Goal: Information Seeking & Learning: Learn about a topic

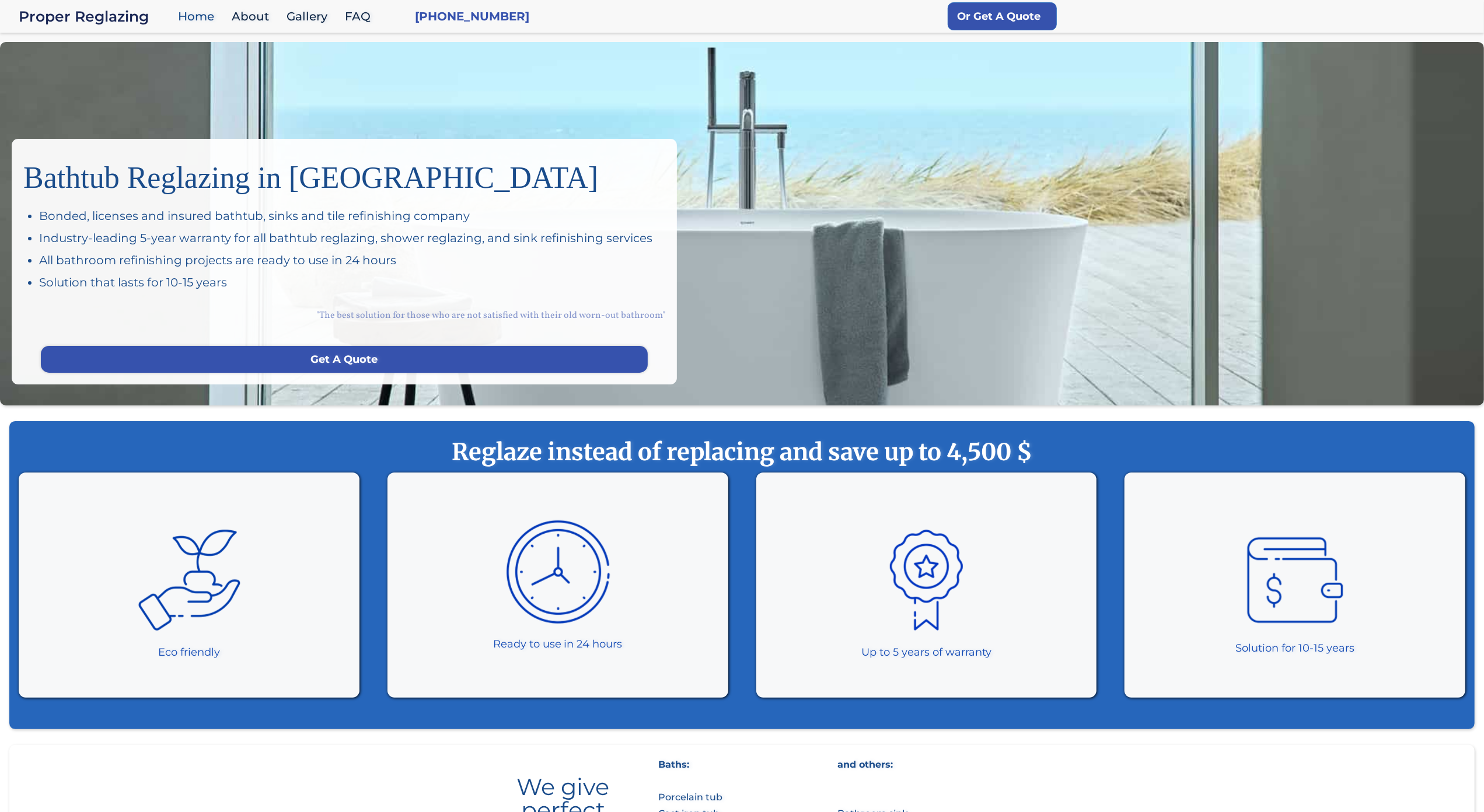
click at [71, 66] on div "Bathtub Reglazing in San Francisco Bonded, licenses and insured bathtub, sinks …" at bounding box center [742, 224] width 1484 height 364
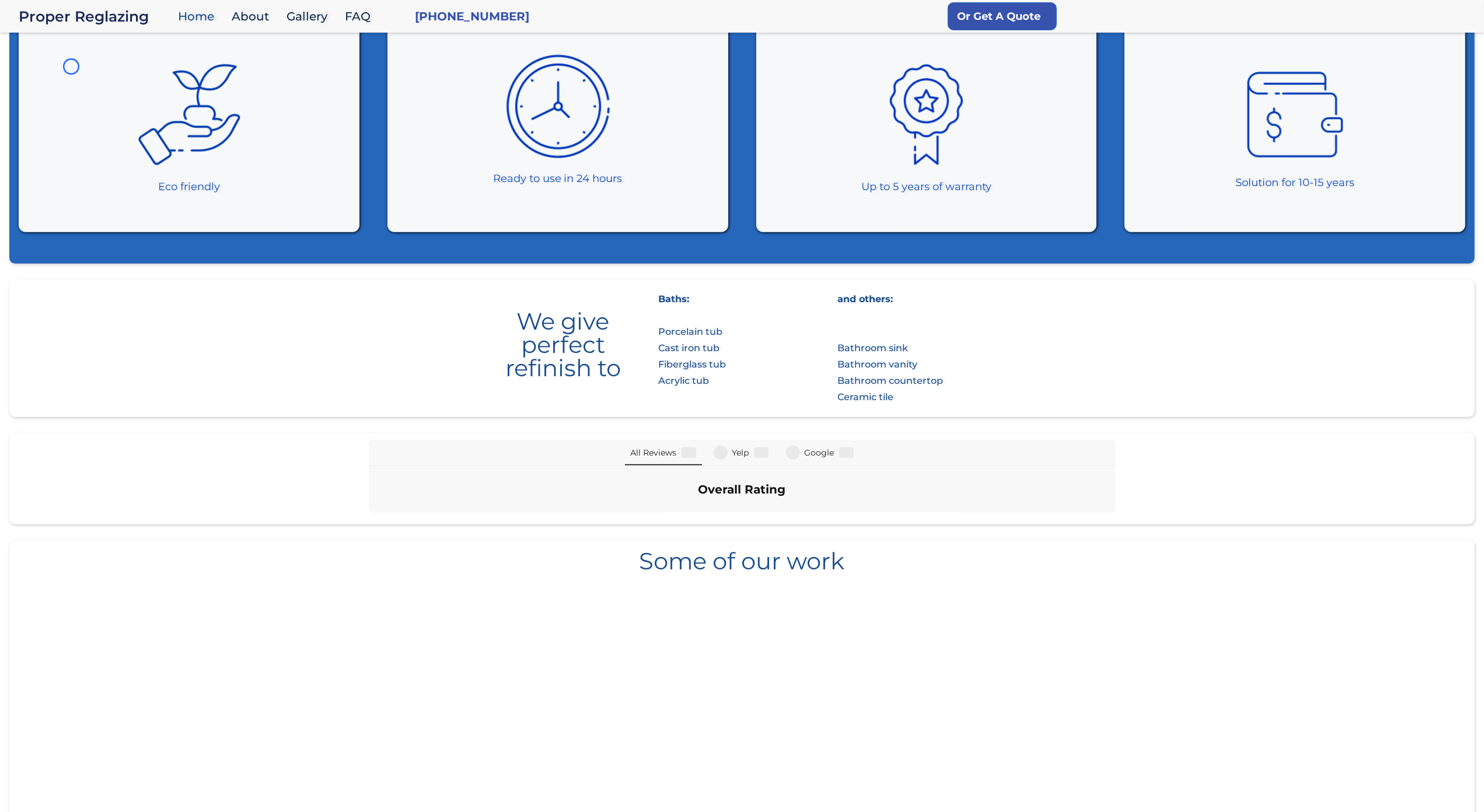
scroll to position [504, 0]
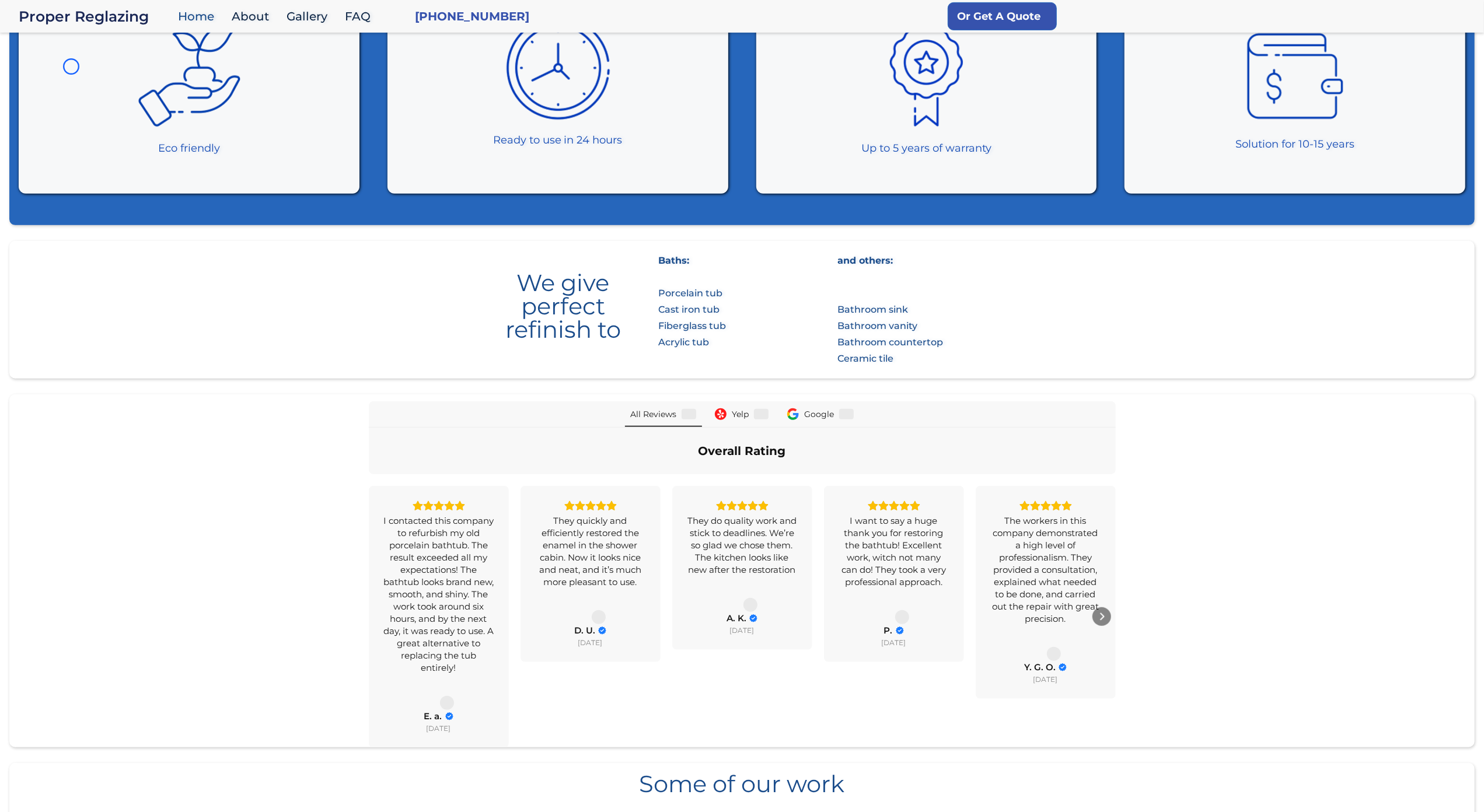
click at [71, 66] on div "Eco friendly" at bounding box center [189, 81] width 341 height 225
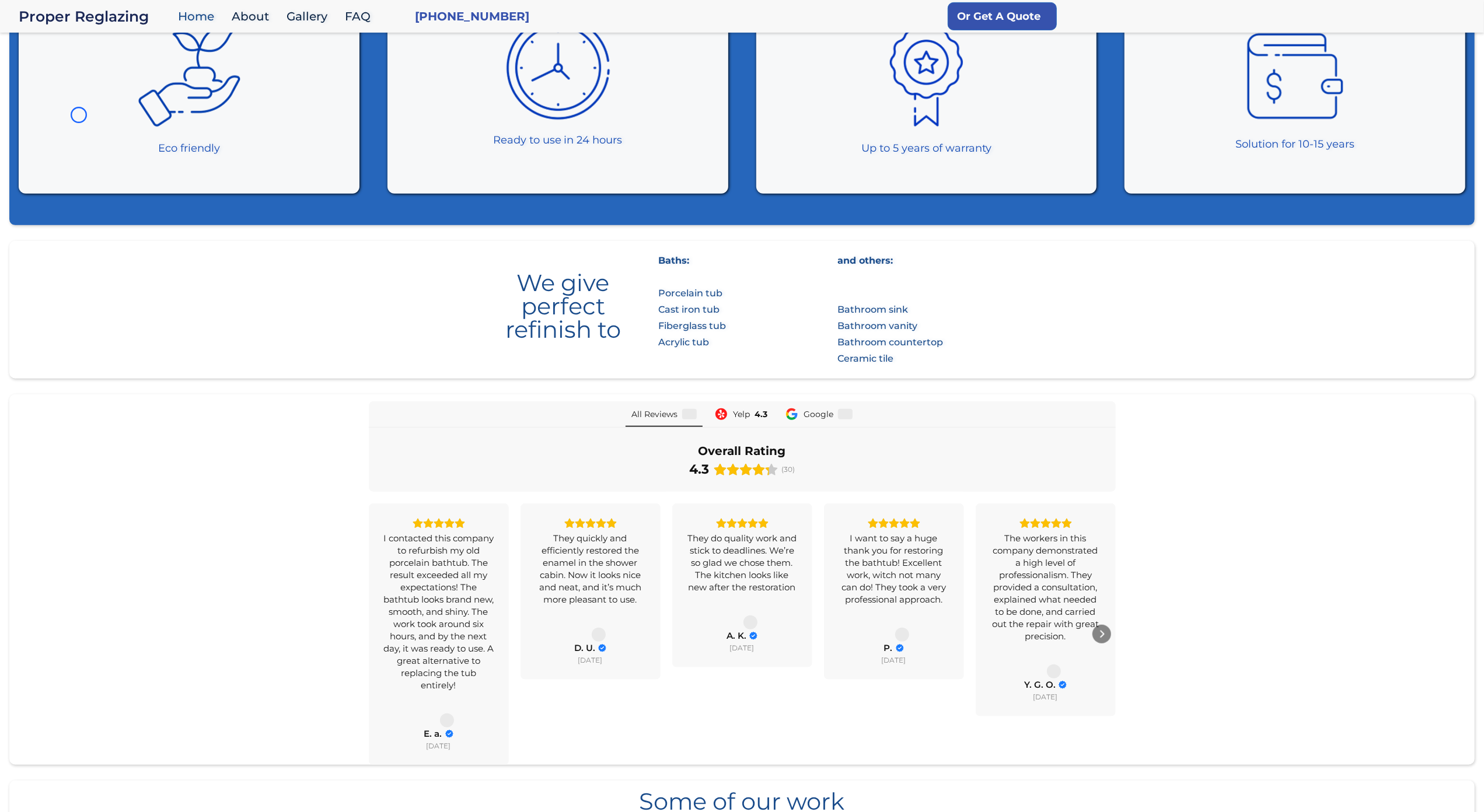
click at [79, 115] on div "Eco friendly" at bounding box center [189, 81] width 341 height 225
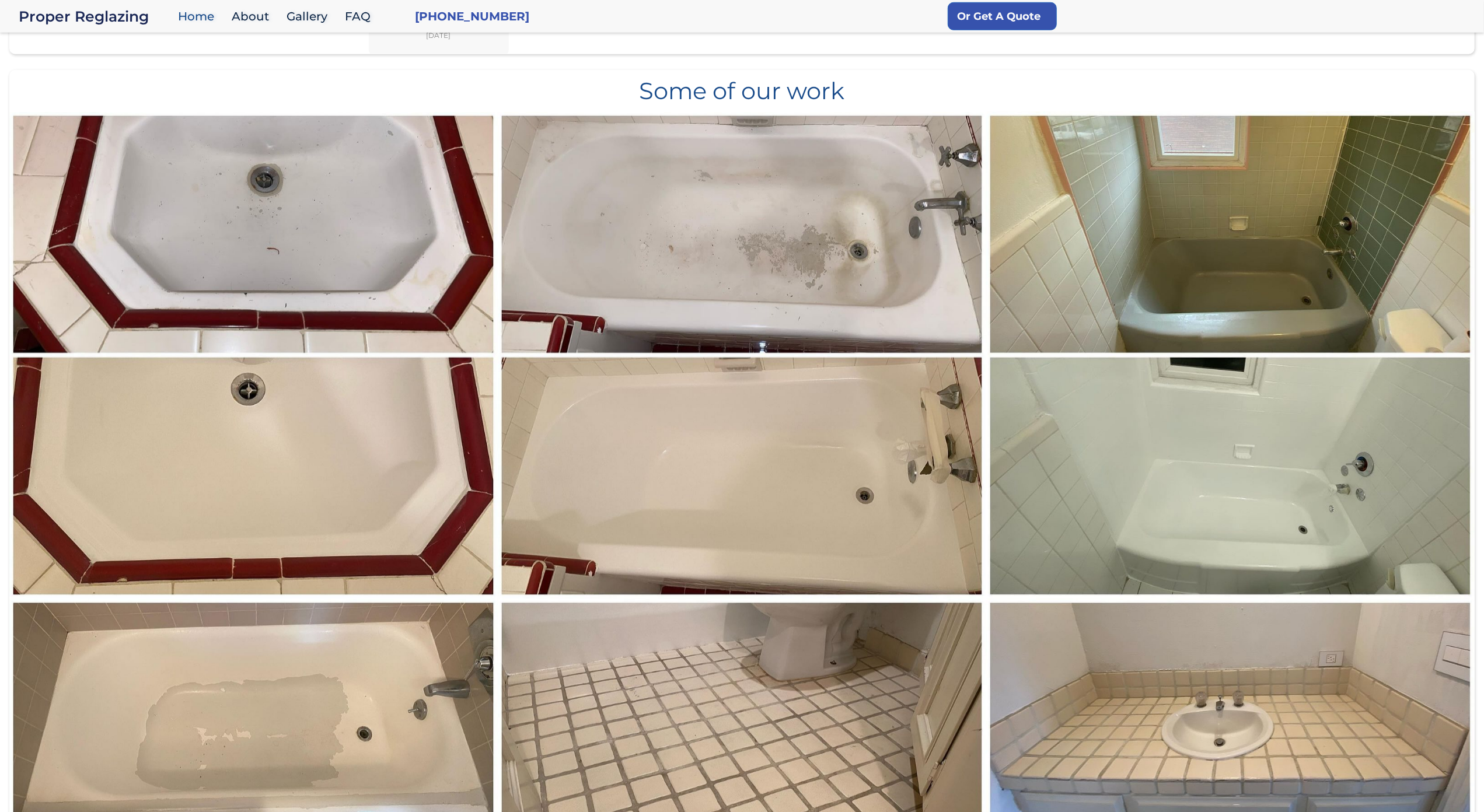
scroll to position [1251, 0]
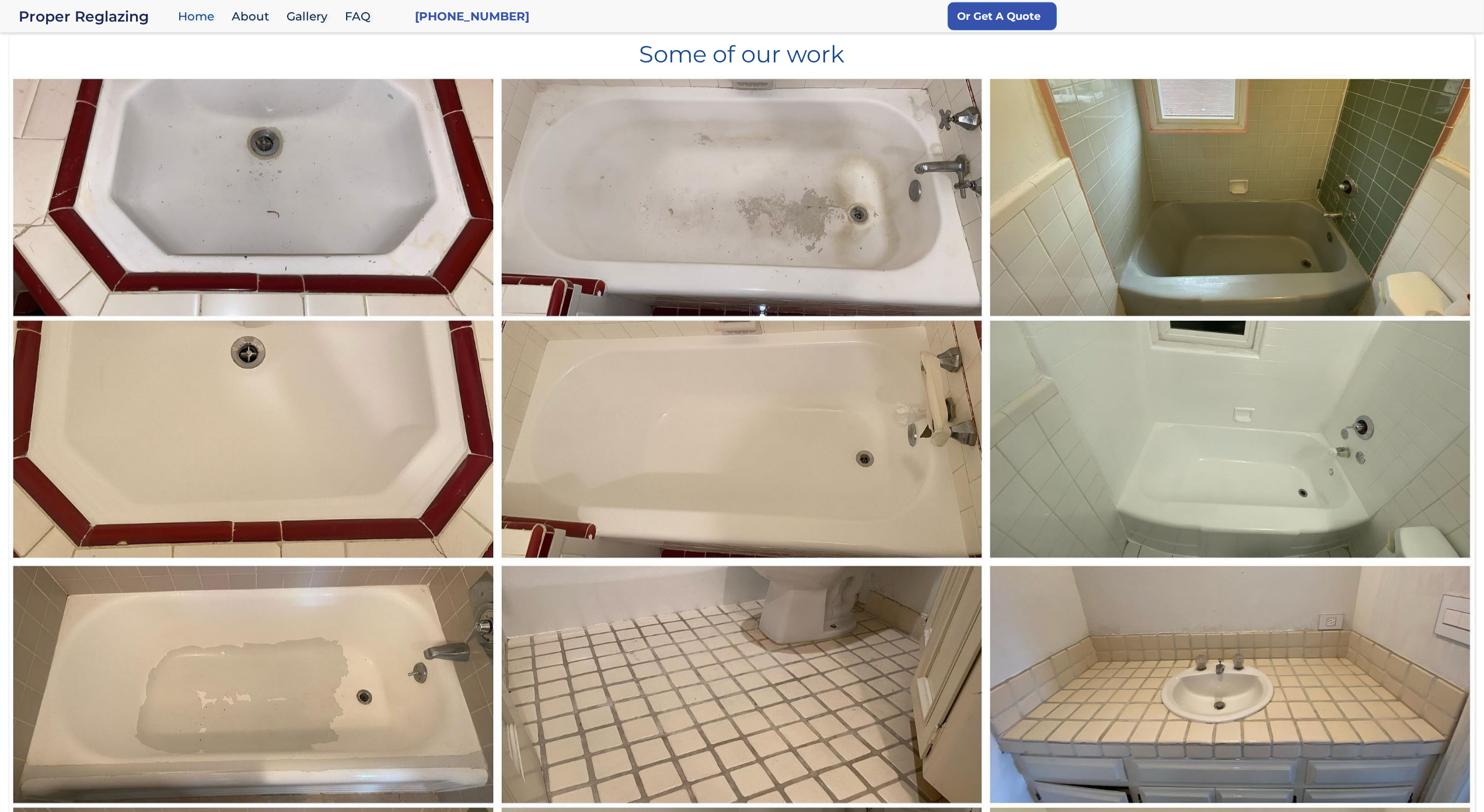
click at [79, 115] on img at bounding box center [254, 319] width 490 height 488
click at [111, 97] on img at bounding box center [254, 319] width 490 height 488
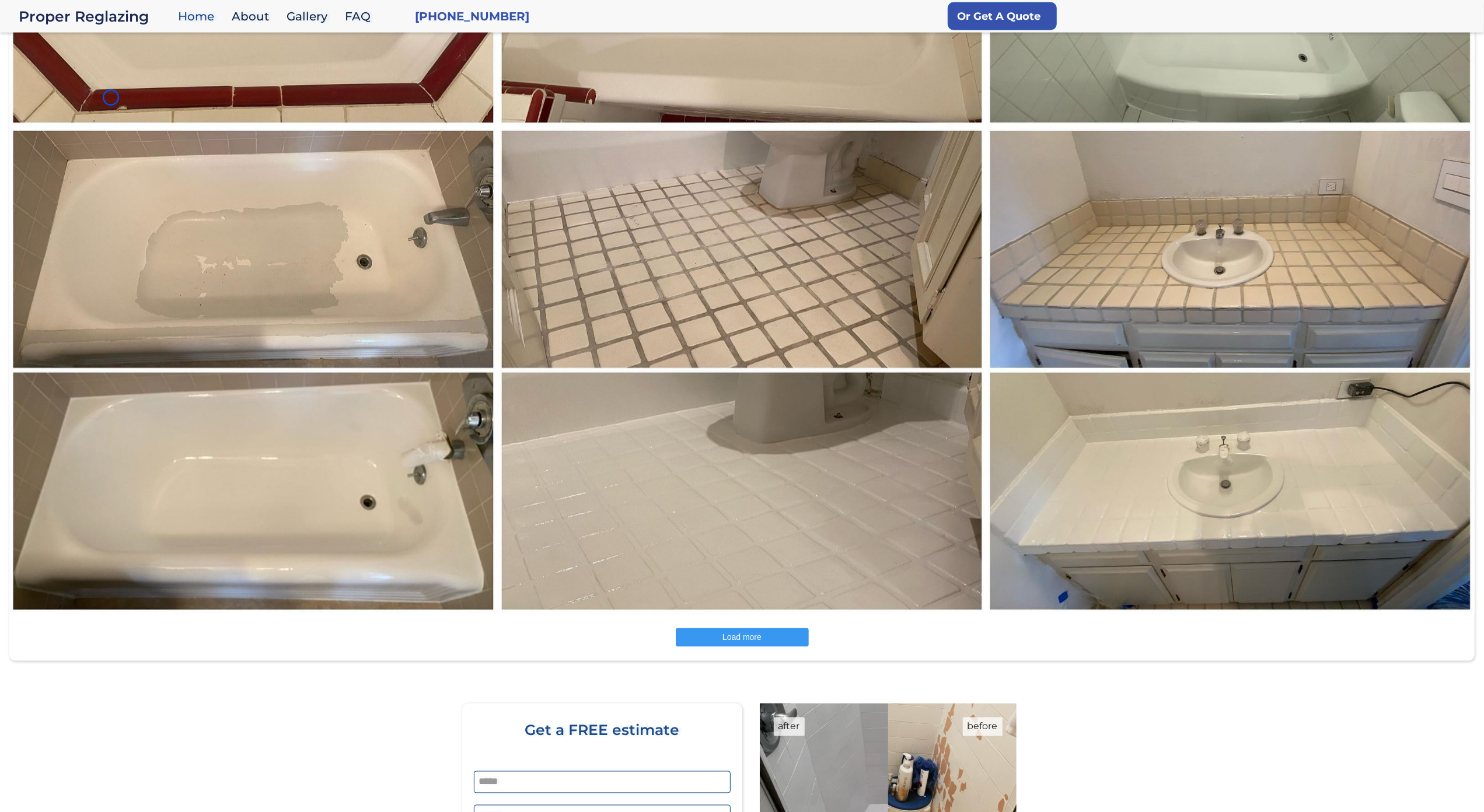
scroll to position [1728, 0]
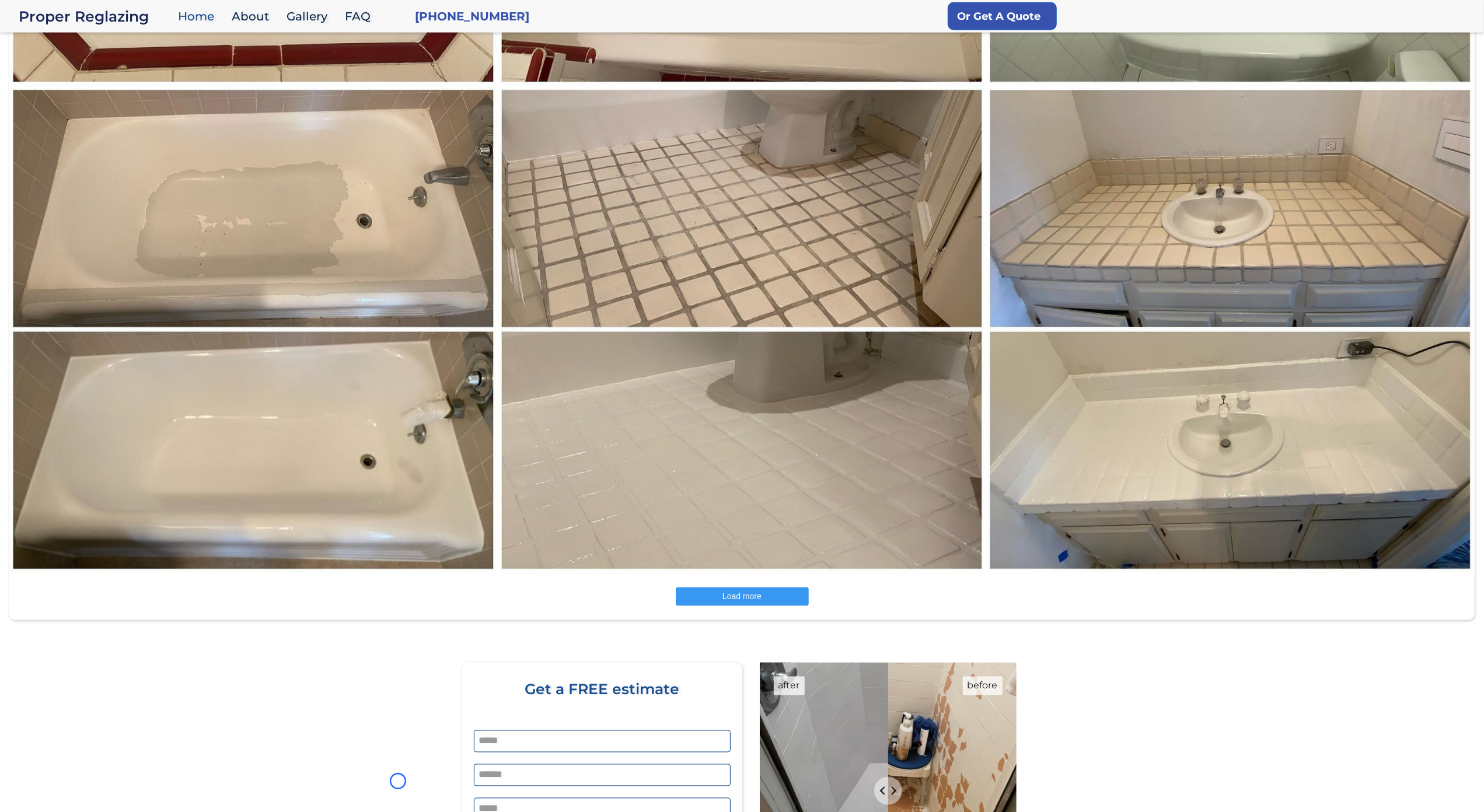
click at [111, 97] on img at bounding box center [254, 330] width 490 height 488
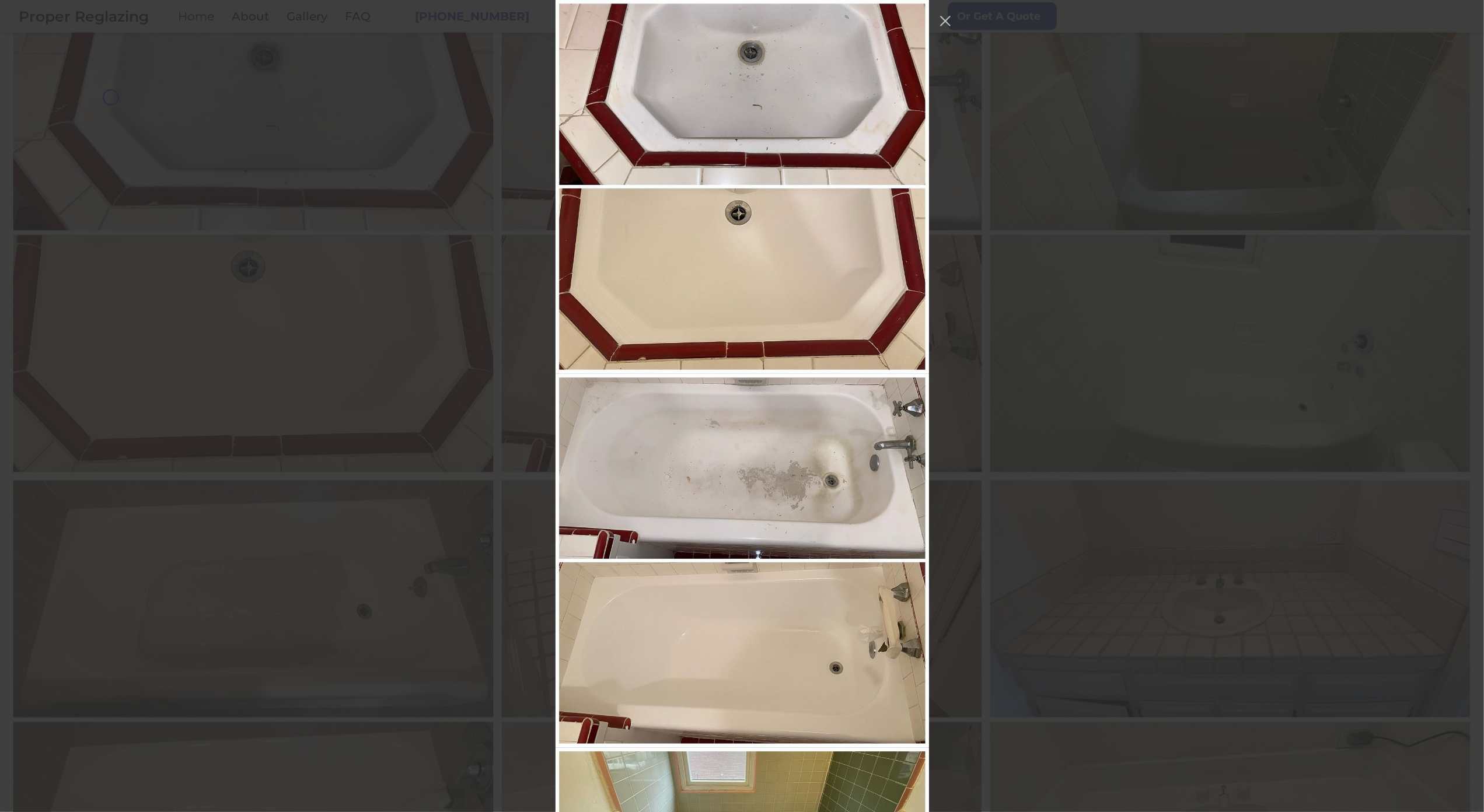
scroll to position [1121, 0]
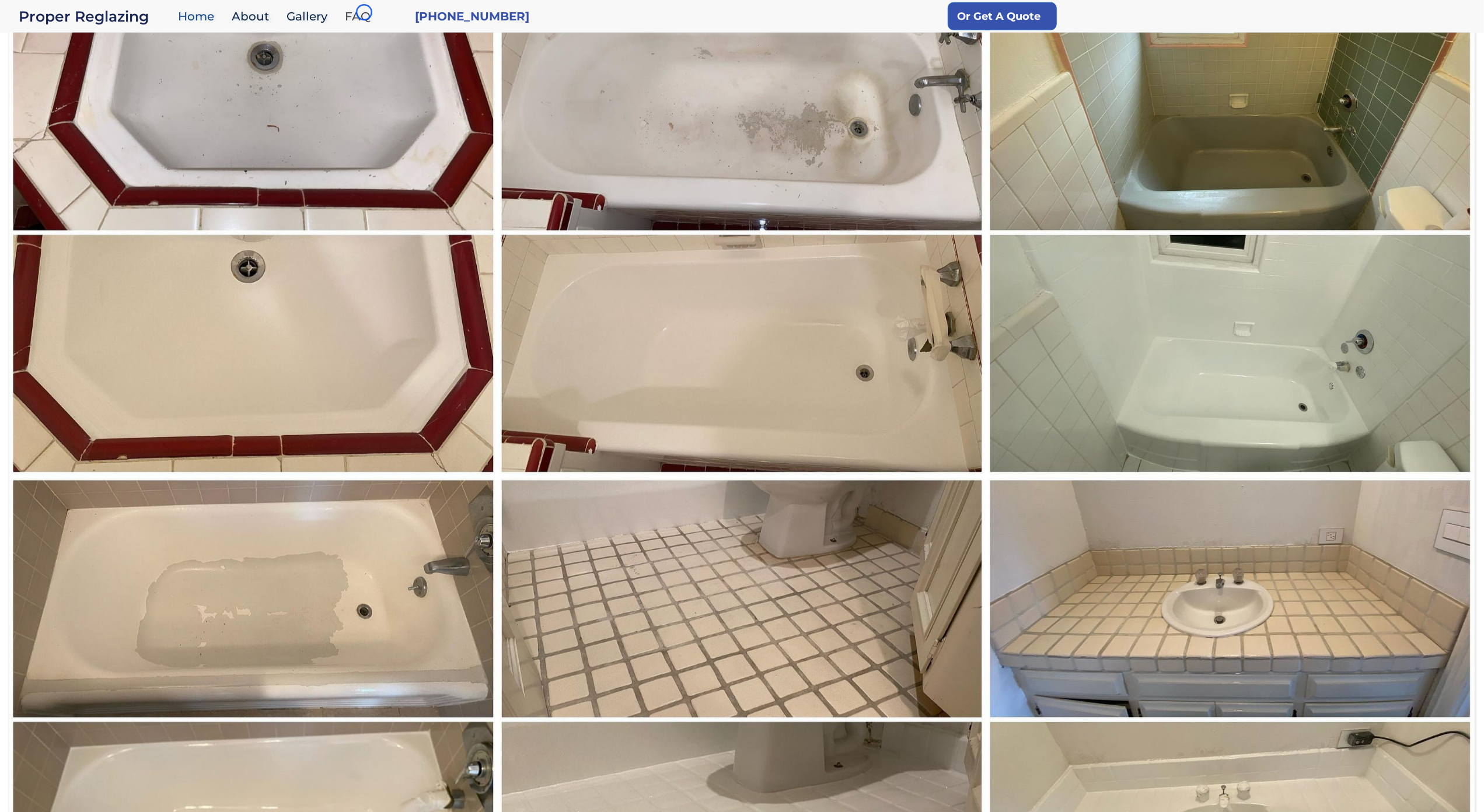
click at [365, 13] on link "FAQ" at bounding box center [361, 17] width 43 height 25
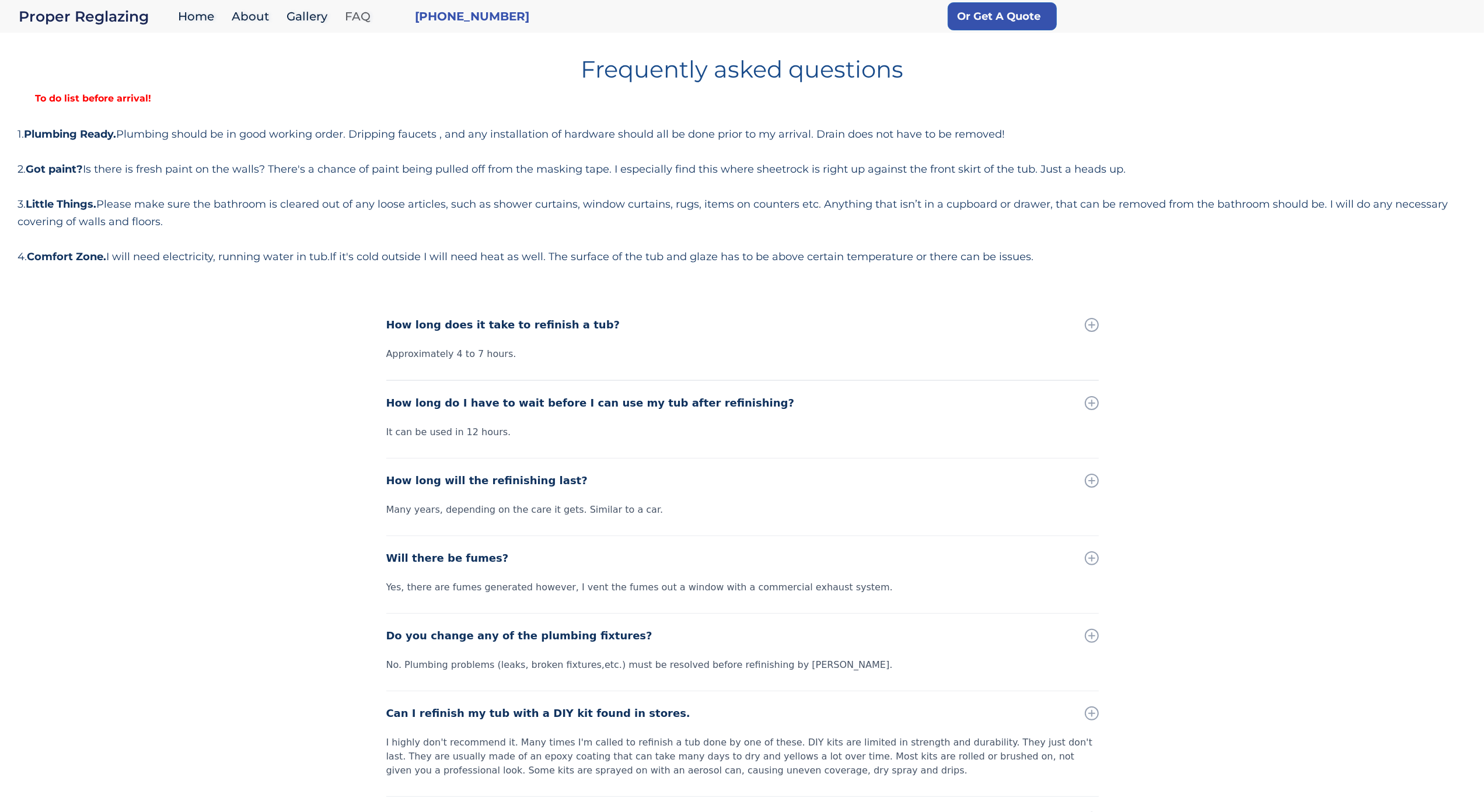
click at [365, 13] on link "FAQ" at bounding box center [361, 17] width 43 height 25
click at [113, 115] on div "Frequently asked questions To do list before arrival! 1. Plumbing Ready. Plumbi…" at bounding box center [742, 157] width 1449 height 217
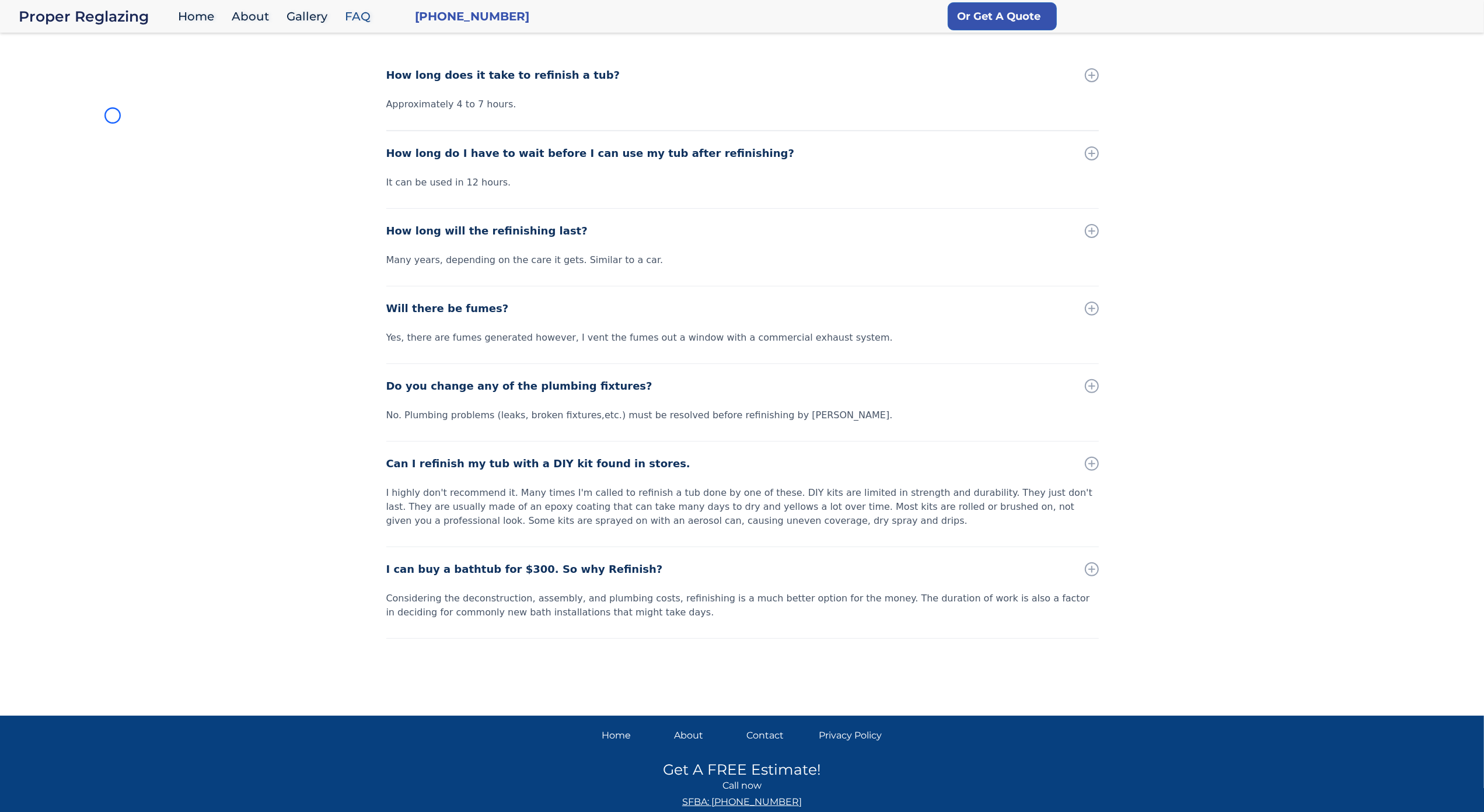
scroll to position [280, 0]
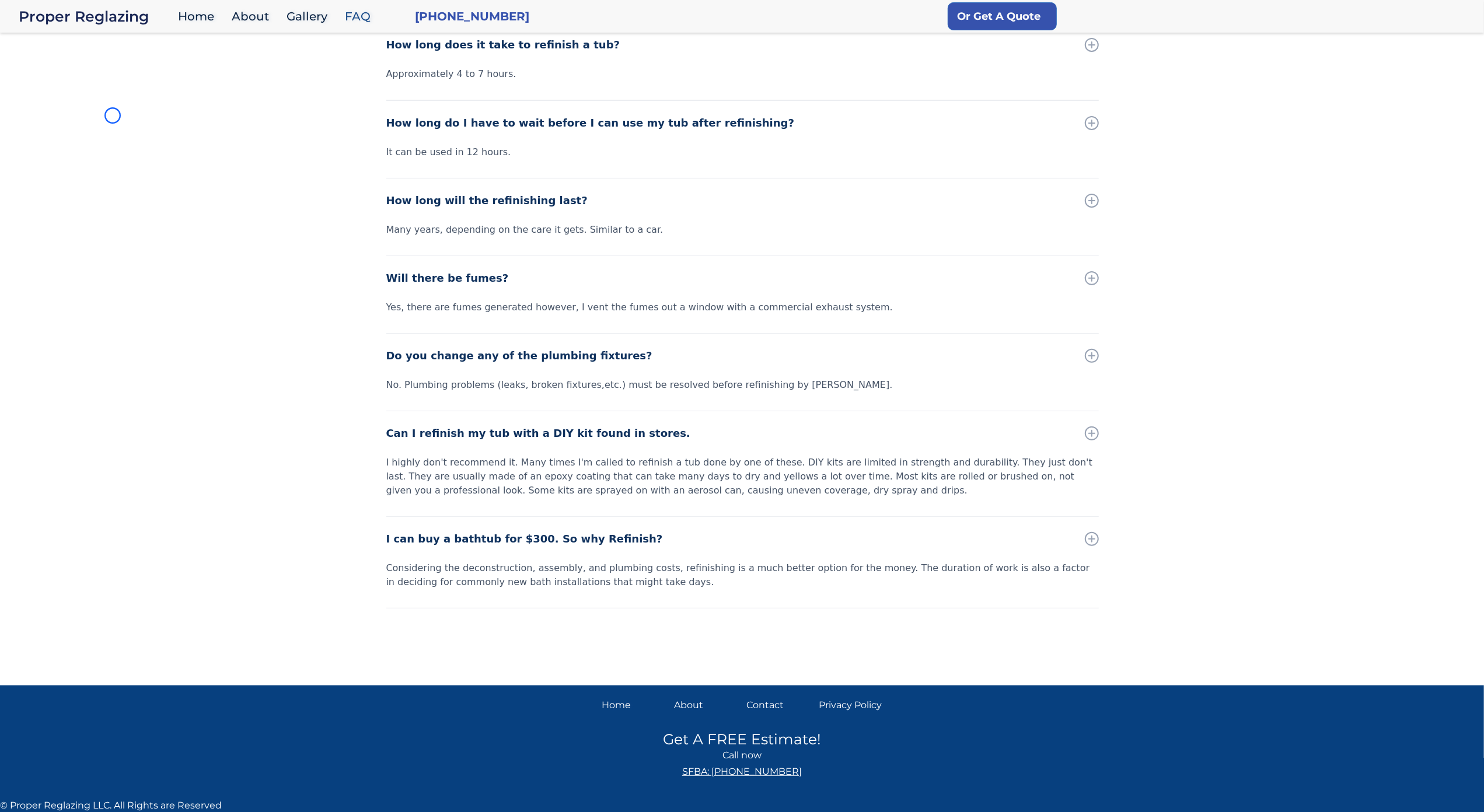
click at [113, 115] on div "How long does it take to refinish a tub? Approximately 4 to 7 hours. How long d…" at bounding box center [742, 348] width 1484 height 651
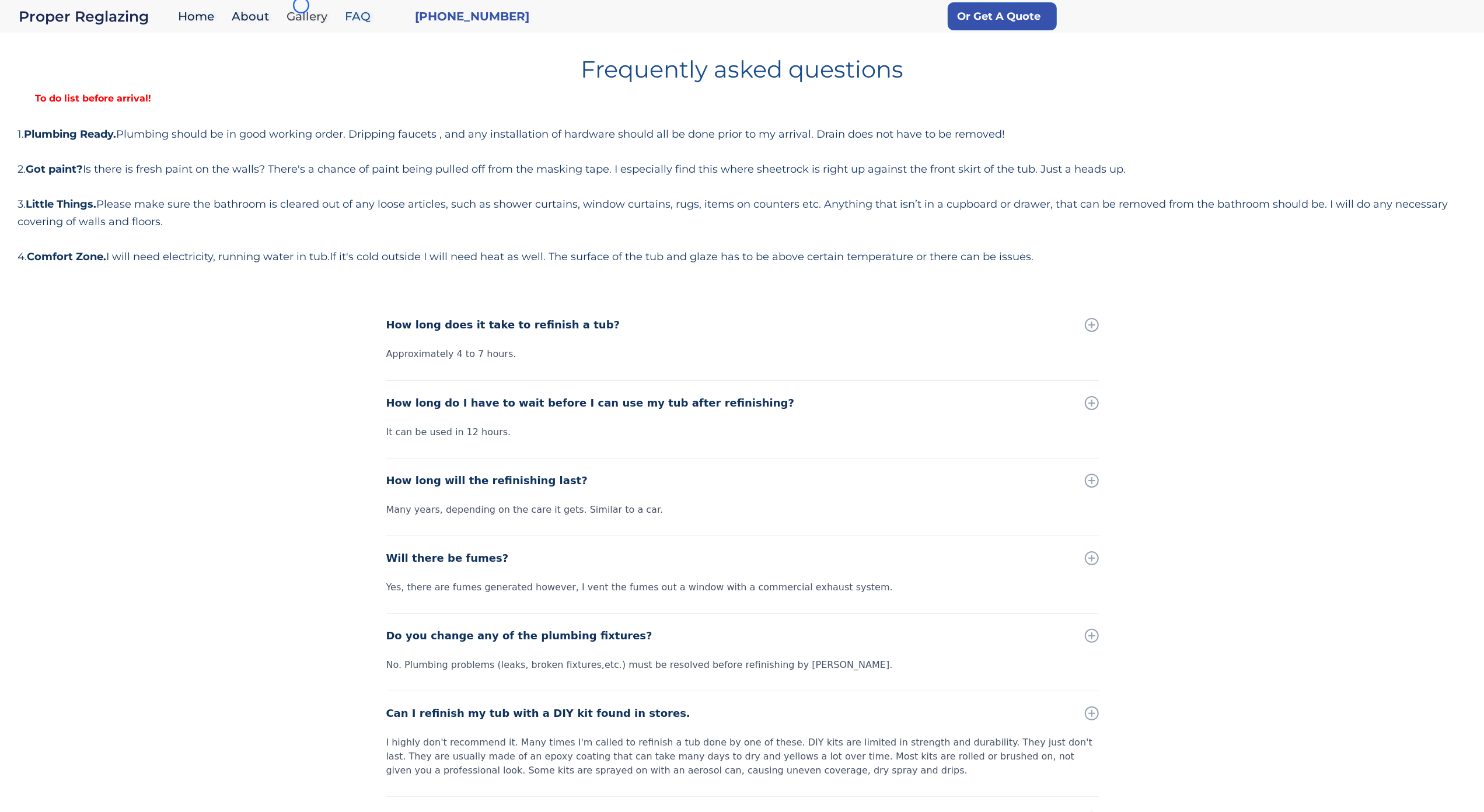
click at [301, 6] on link "Gallery" at bounding box center [309, 17] width 58 height 25
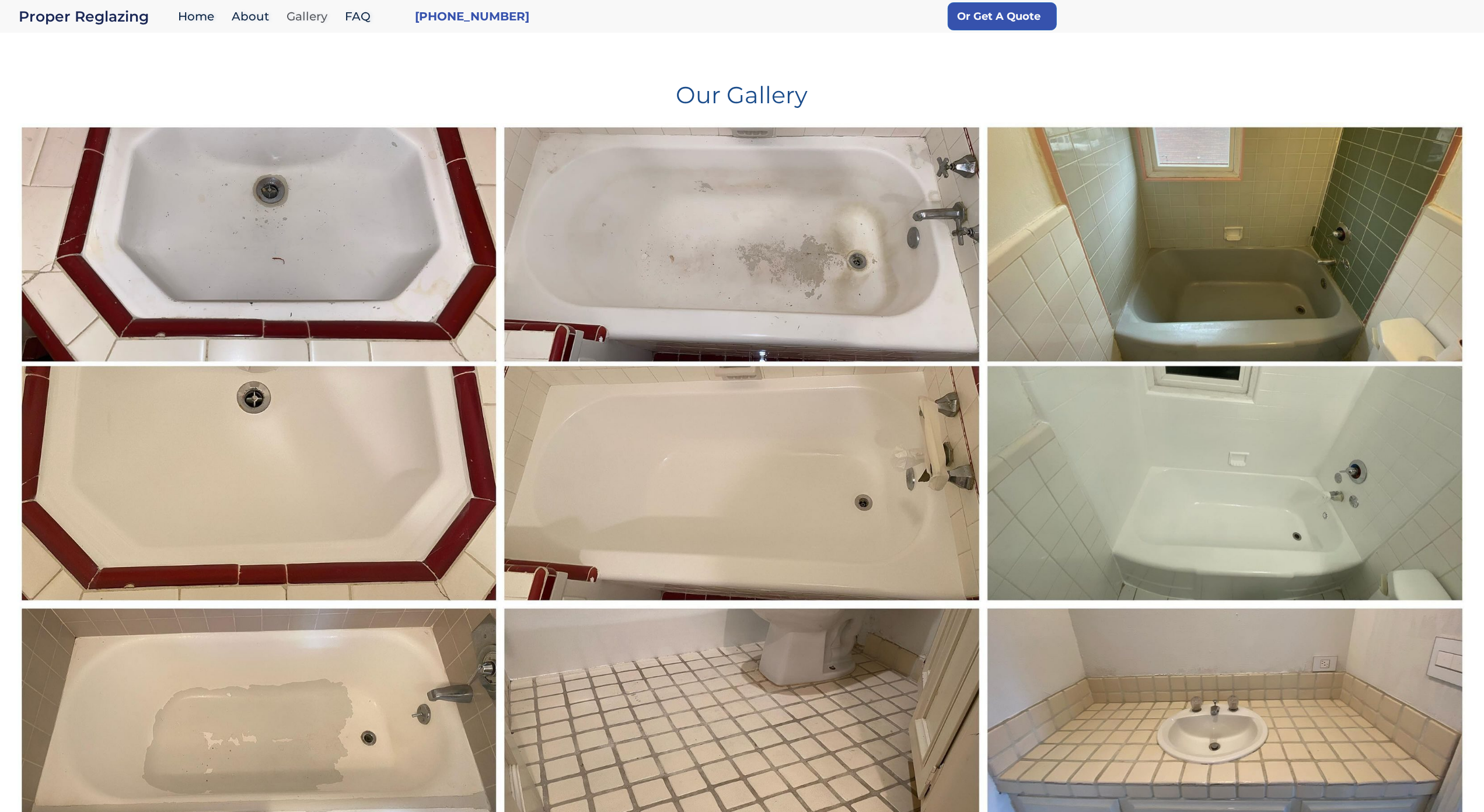
click at [301, 6] on link "Gallery" at bounding box center [309, 17] width 58 height 25
click at [76, 79] on h1 "Our Gallery" at bounding box center [742, 90] width 1449 height 33
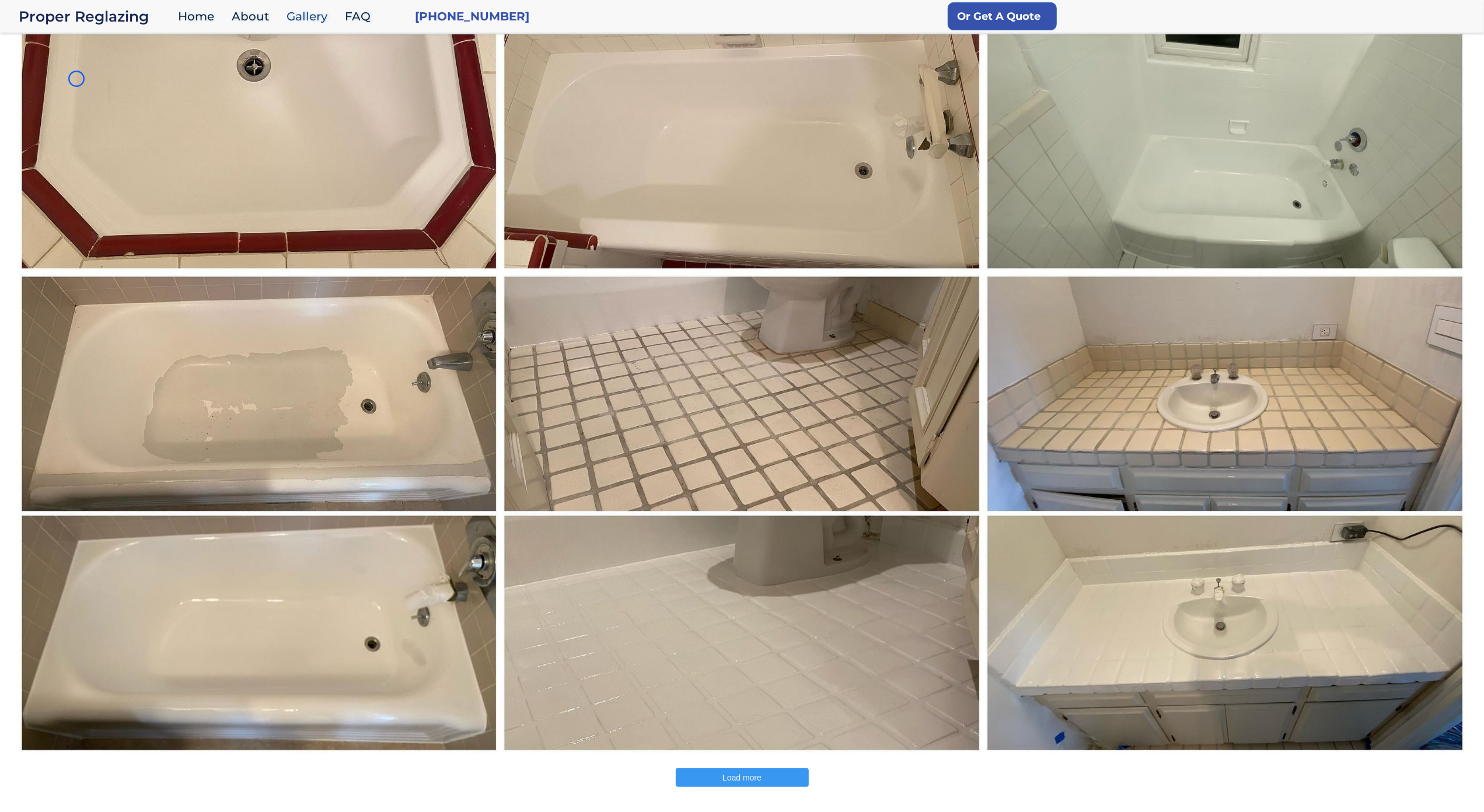
scroll to position [372, 0]
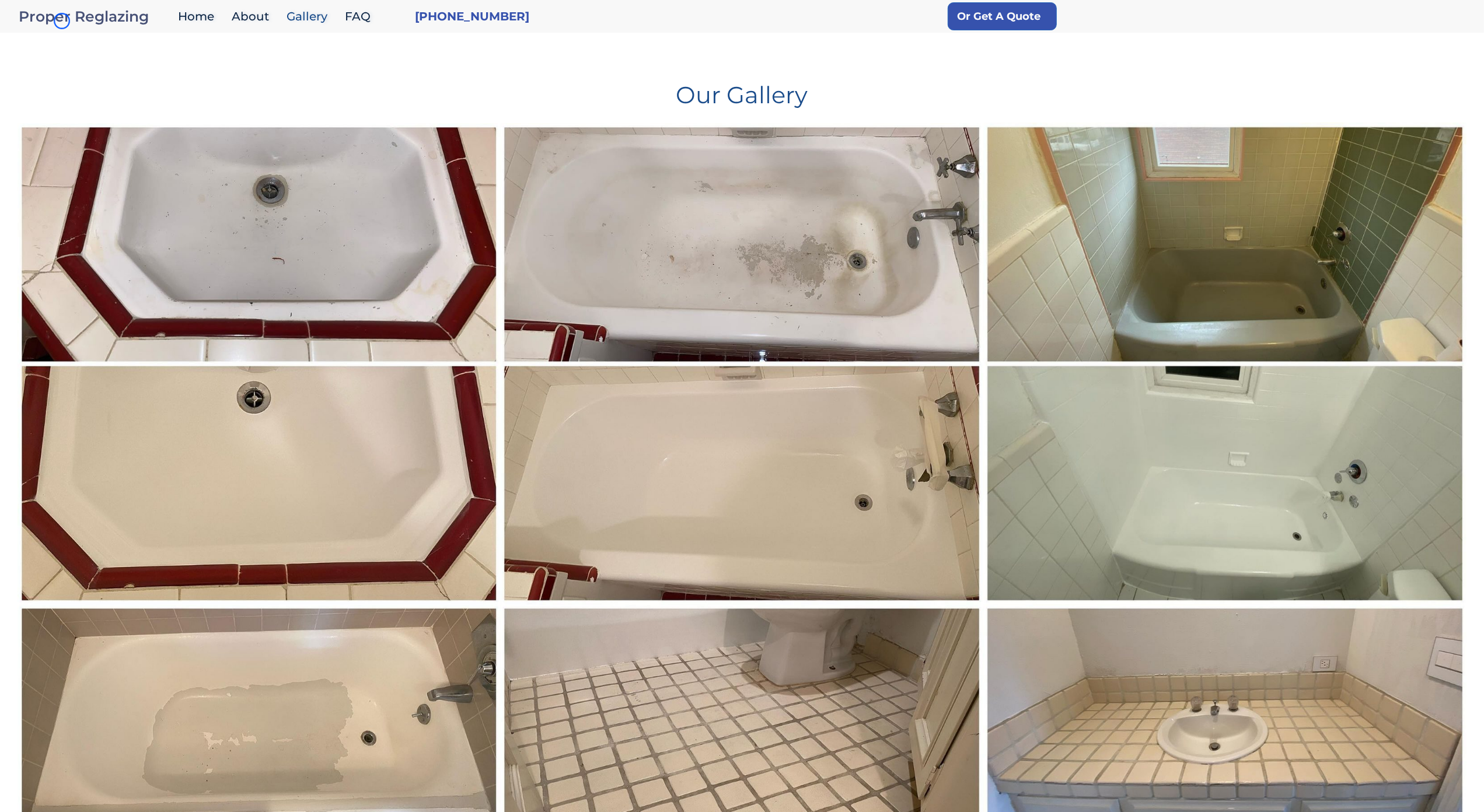
click at [62, 21] on div "Proper Reglazing" at bounding box center [95, 16] width 153 height 16
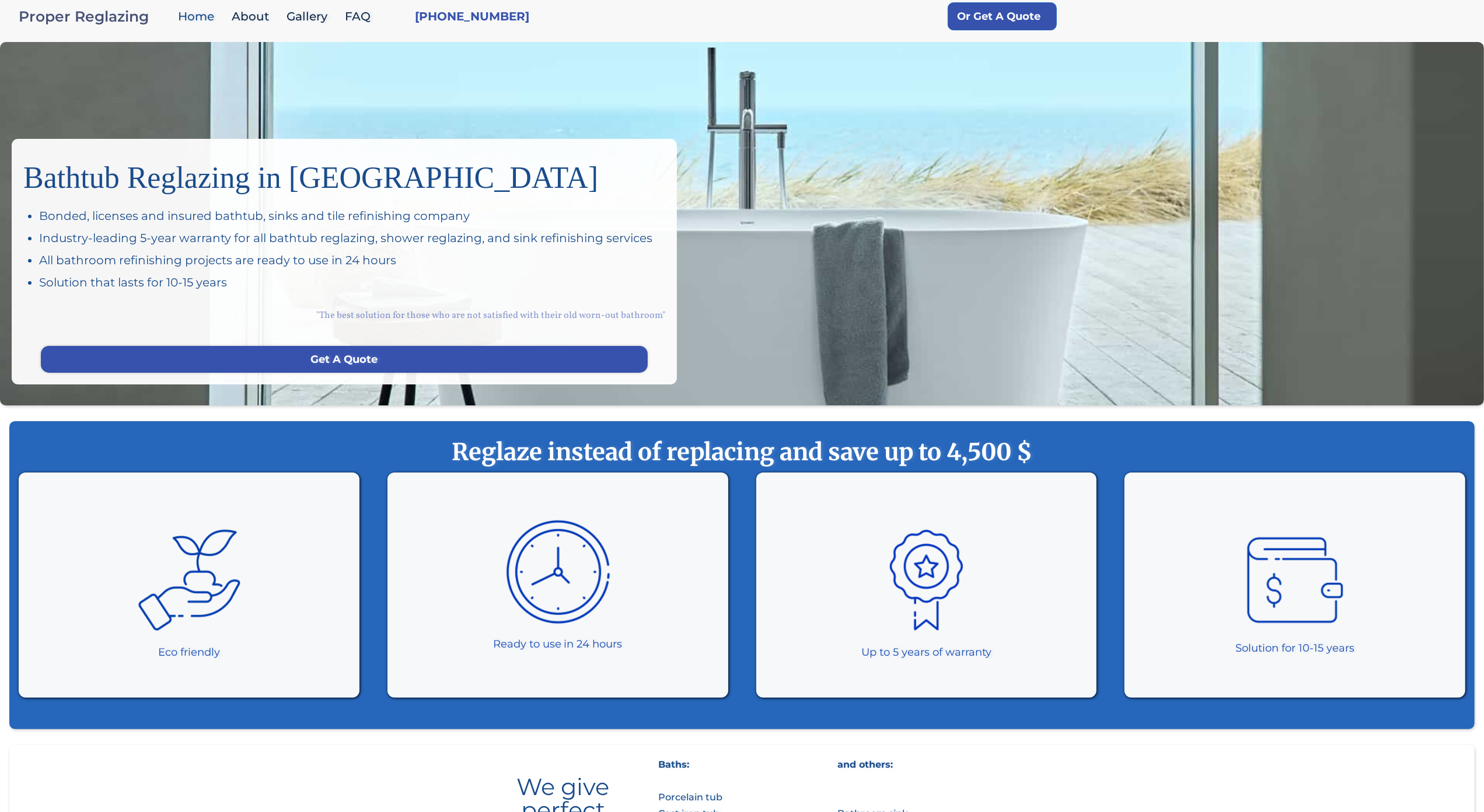
click at [62, 21] on div "Proper Reglazing" at bounding box center [95, 16] width 153 height 16
click at [88, 87] on div "Bathtub Reglazing in [GEOGRAPHIC_DATA] Bonded, licenses and insured bathtub, si…" at bounding box center [742, 224] width 1484 height 364
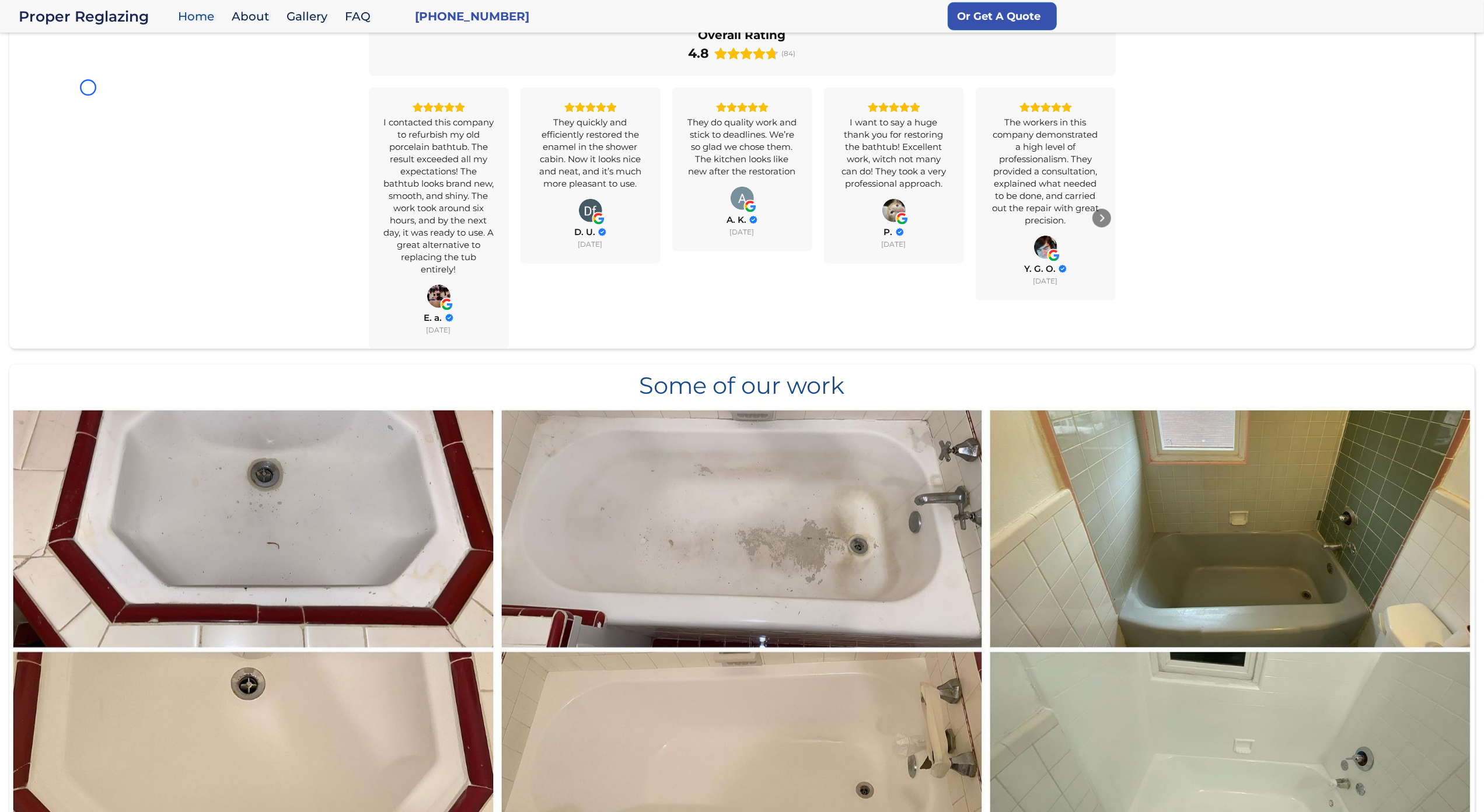
scroll to position [939, 0]
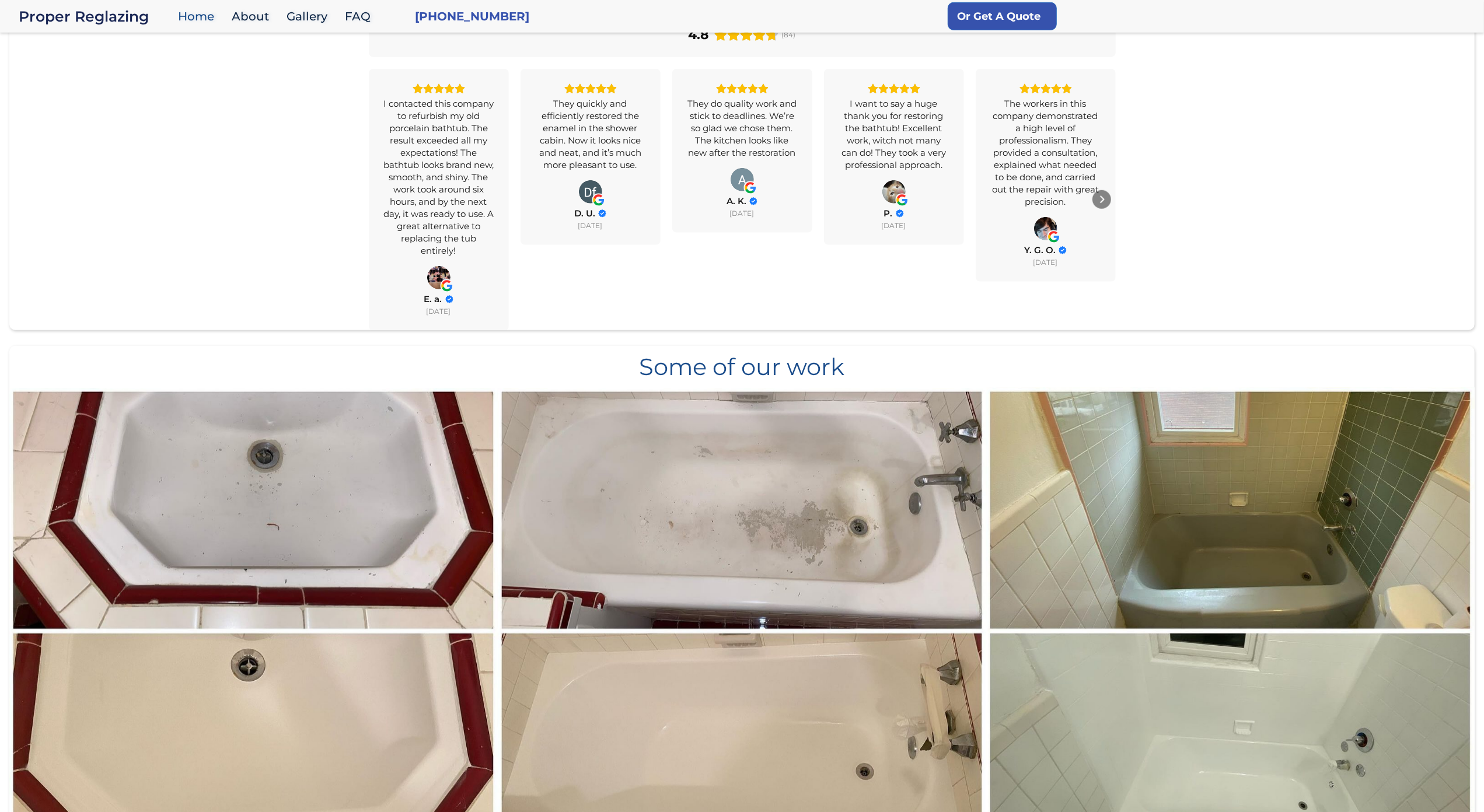
click at [88, 87] on div "All Reviews 4.8 Yelp 4.3 Google 5.0 Overall Rating 4.8 (84) I contacted this co…" at bounding box center [742, 148] width 1466 height 364
